Goal: Download file/media

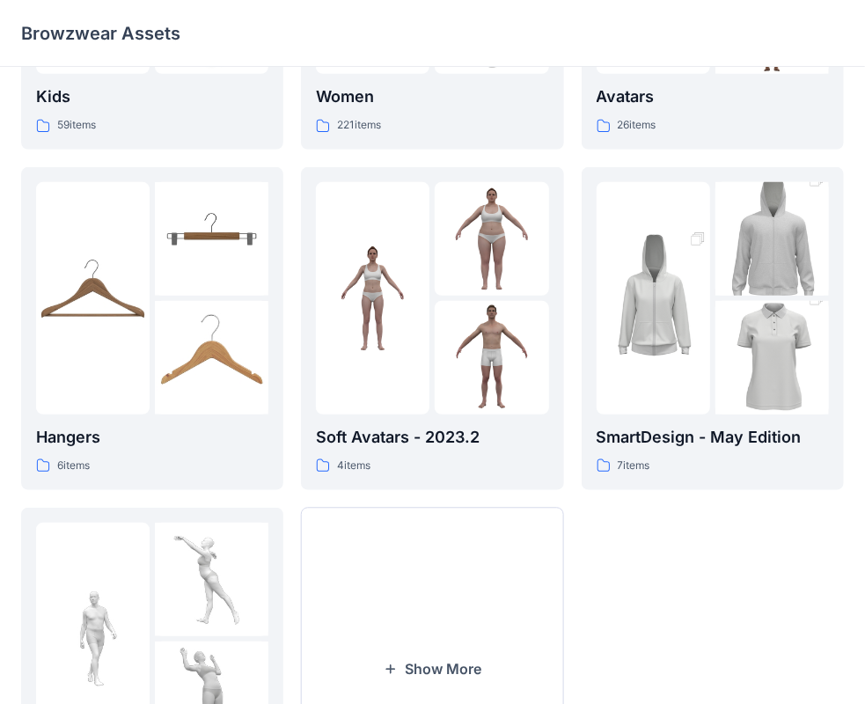
scroll to position [264, 0]
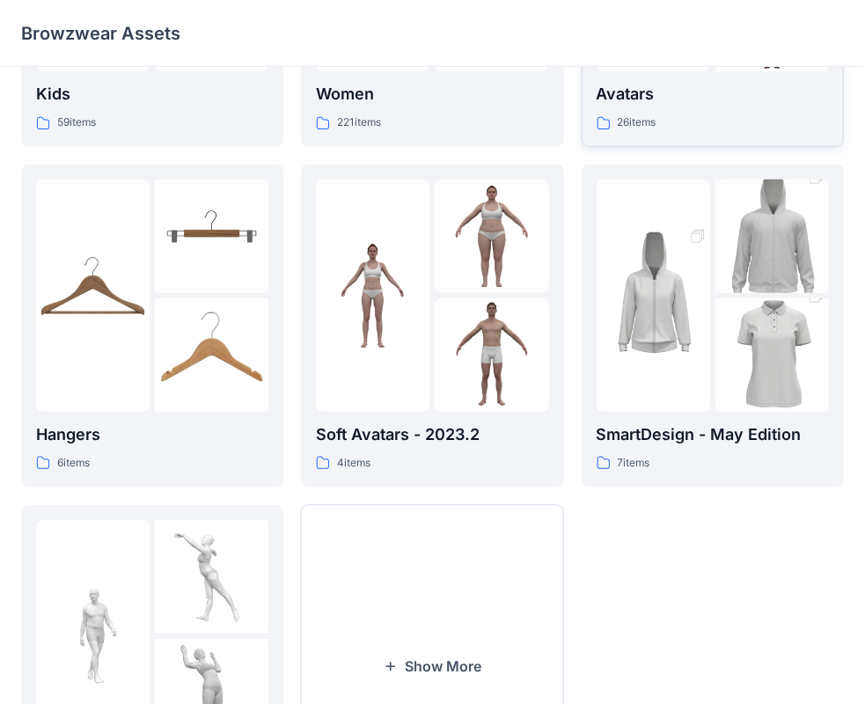
click at [695, 121] on div "26 items" at bounding box center [713, 123] width 232 height 18
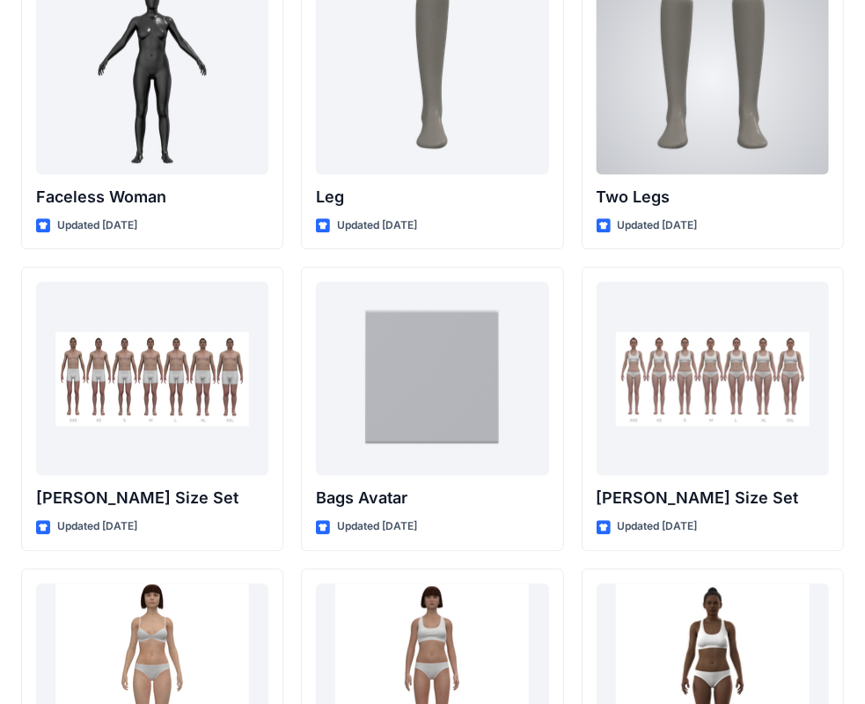
scroll to position [1713, 0]
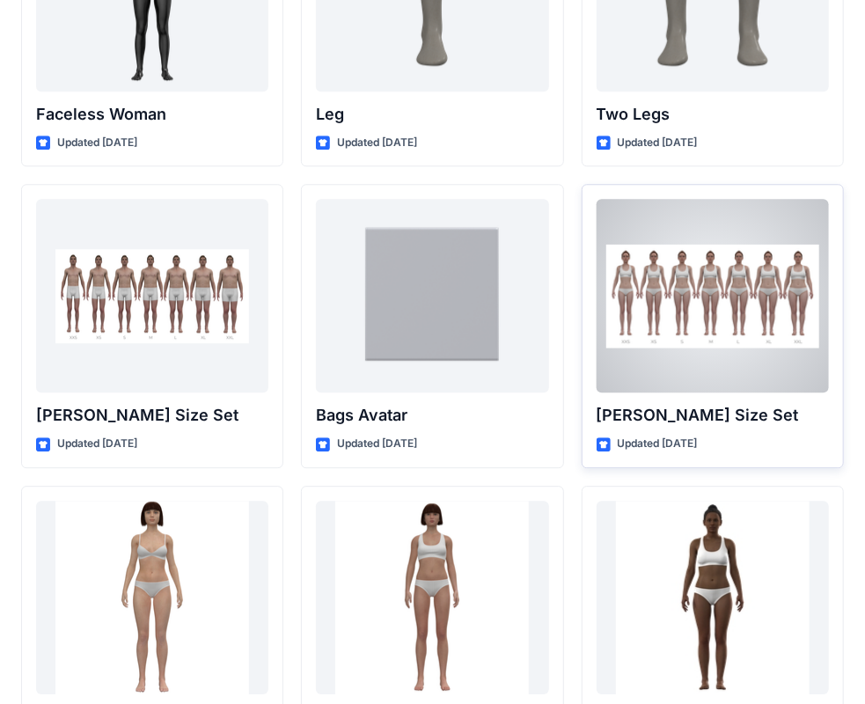
click at [715, 366] on div at bounding box center [713, 296] width 232 height 194
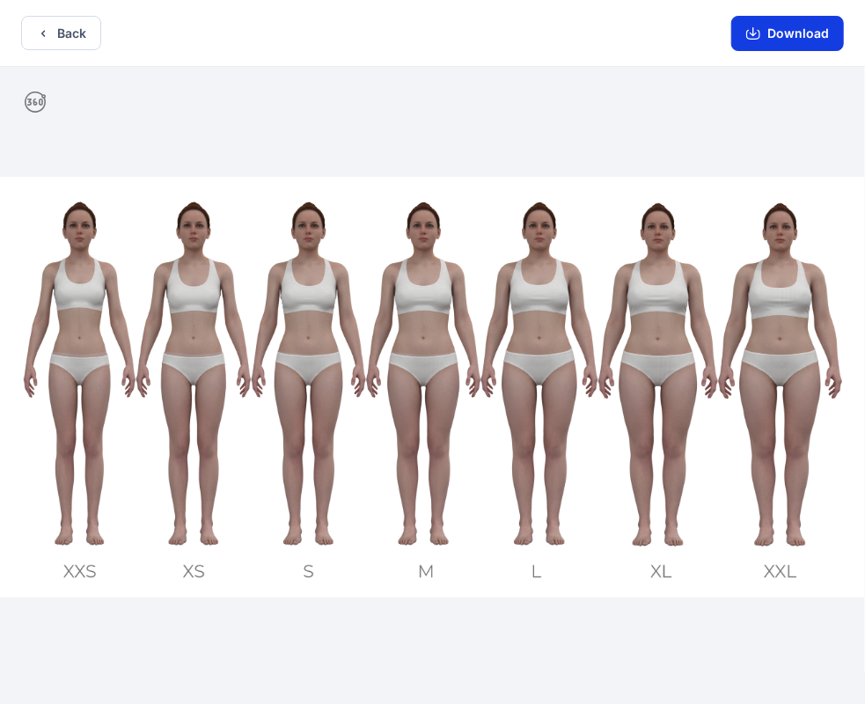
click at [783, 37] on button "Download" at bounding box center [787, 33] width 113 height 35
